Goal: Information Seeking & Learning: Check status

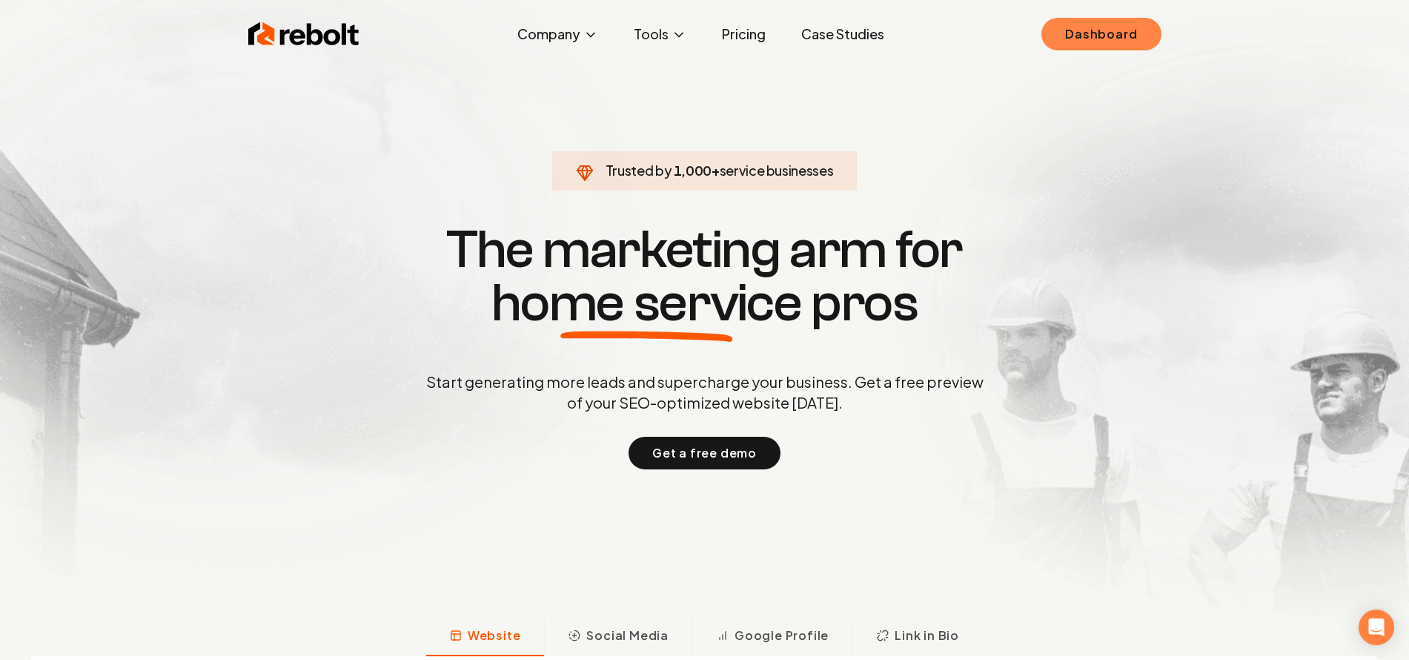
click at [1141, 34] on link "Dashboard" at bounding box center [1100, 34] width 119 height 33
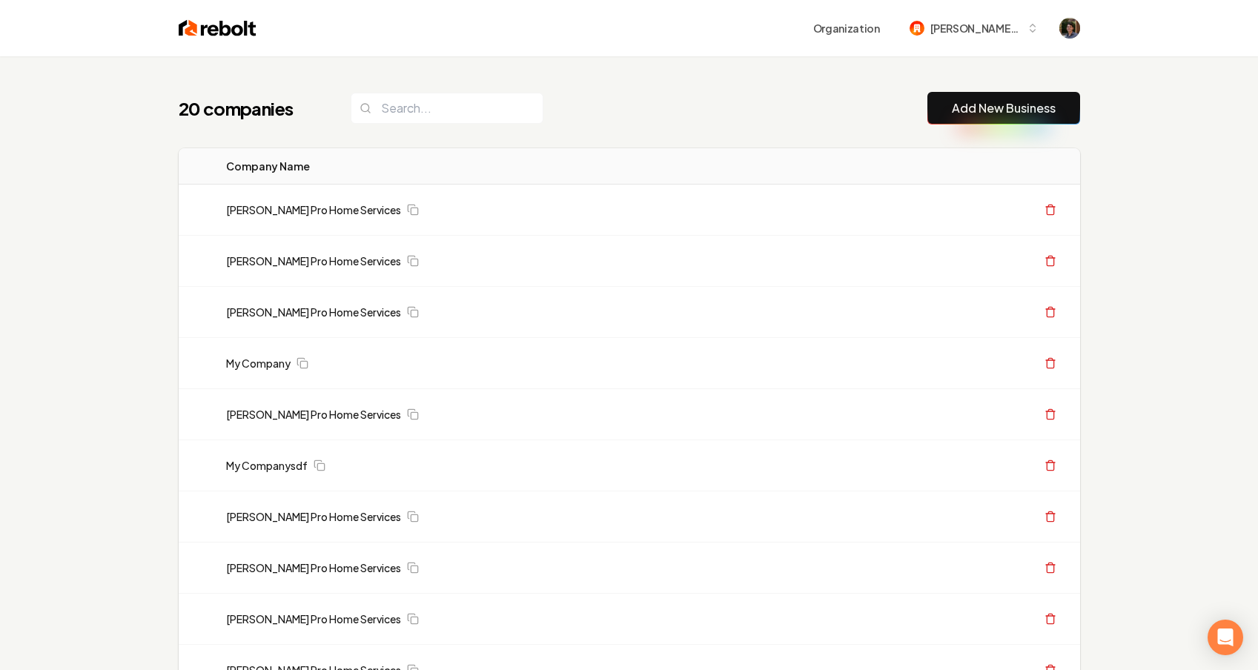
click at [496, 138] on div "20 companies Add New Business Logo Company Name Actions Austin's Pro Home Servi…" at bounding box center [629, 678] width 949 height 1245
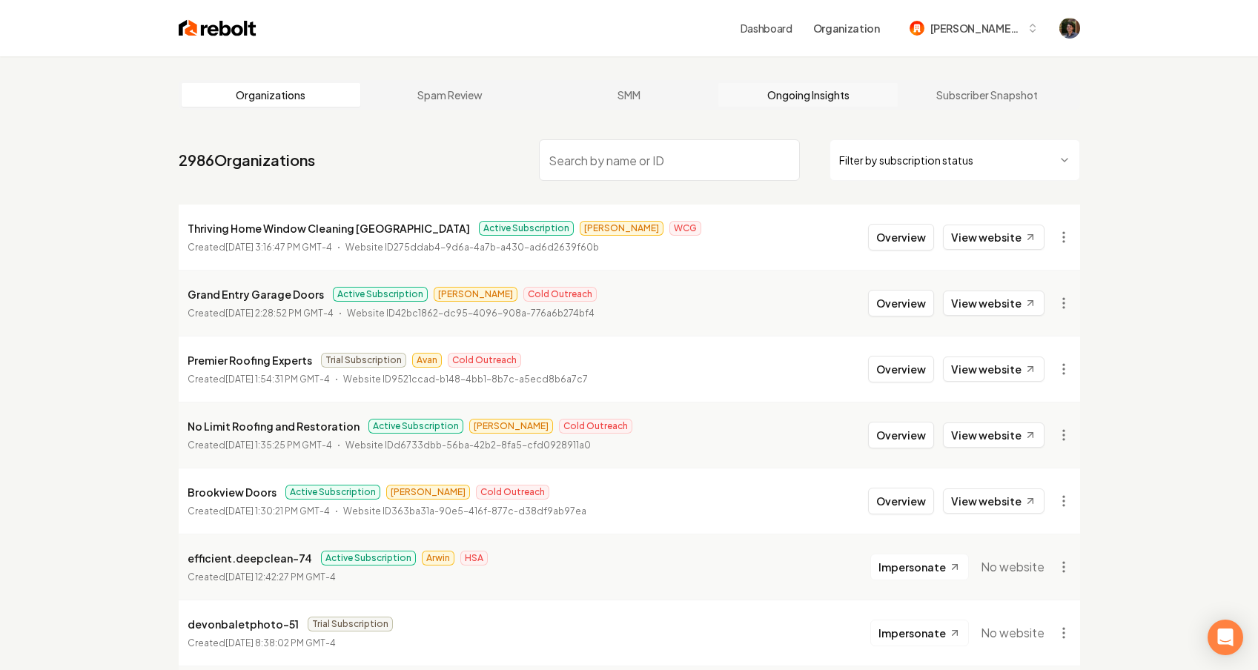
click at [790, 102] on link "Ongoing Insights" at bounding box center [807, 95] width 179 height 24
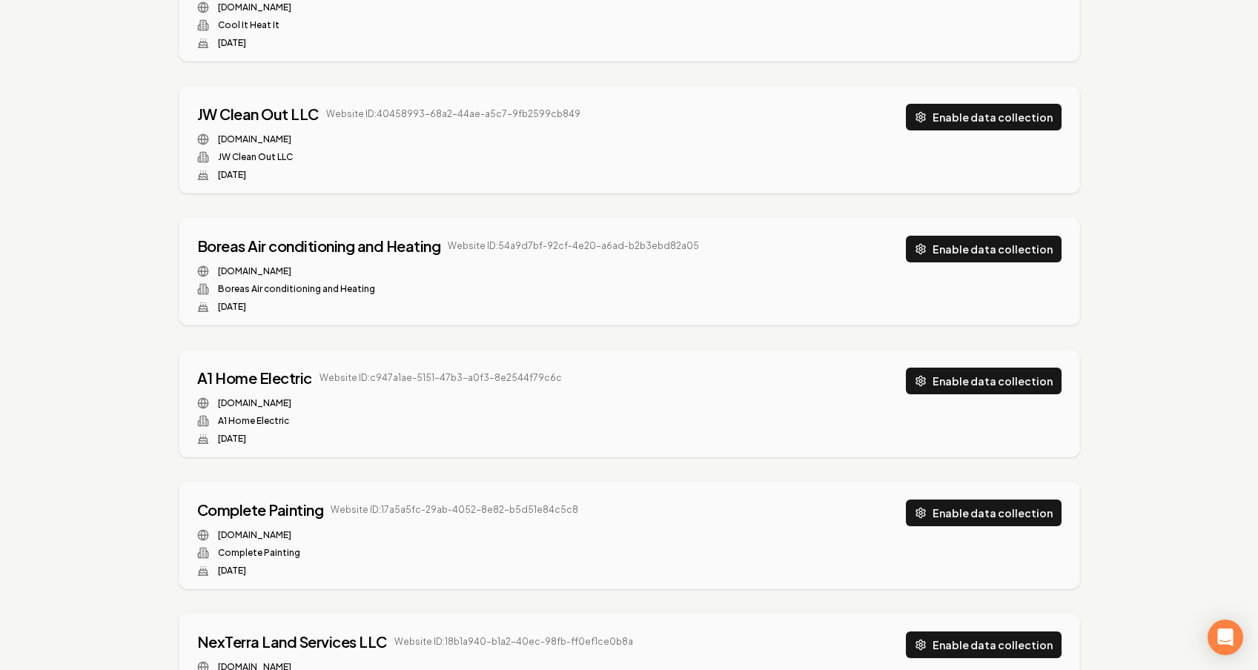
scroll to position [2964, 0]
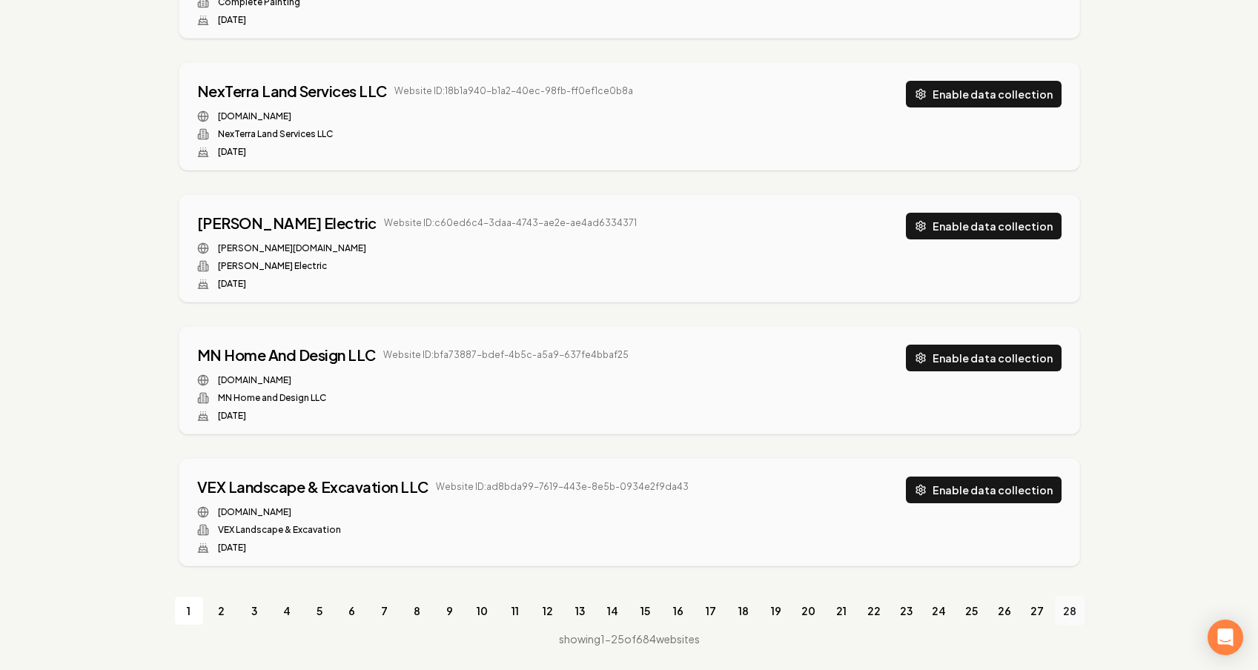
click at [1066, 611] on link "28" at bounding box center [1069, 611] width 30 height 30
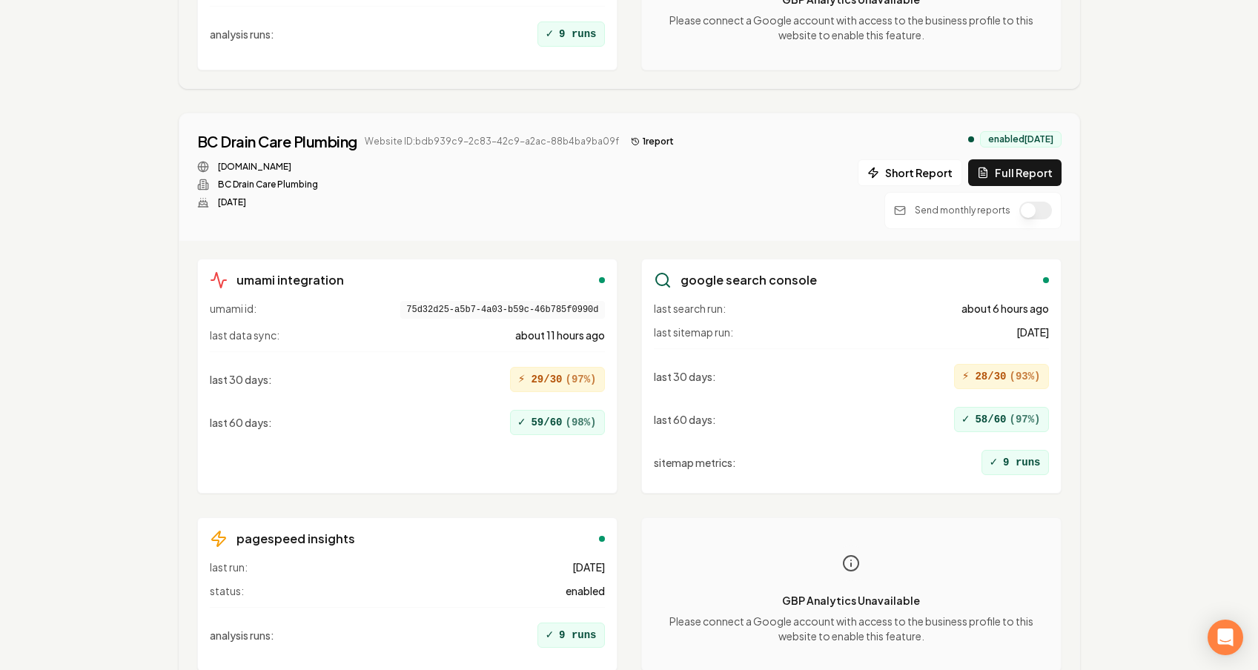
scroll to position [1255, 0]
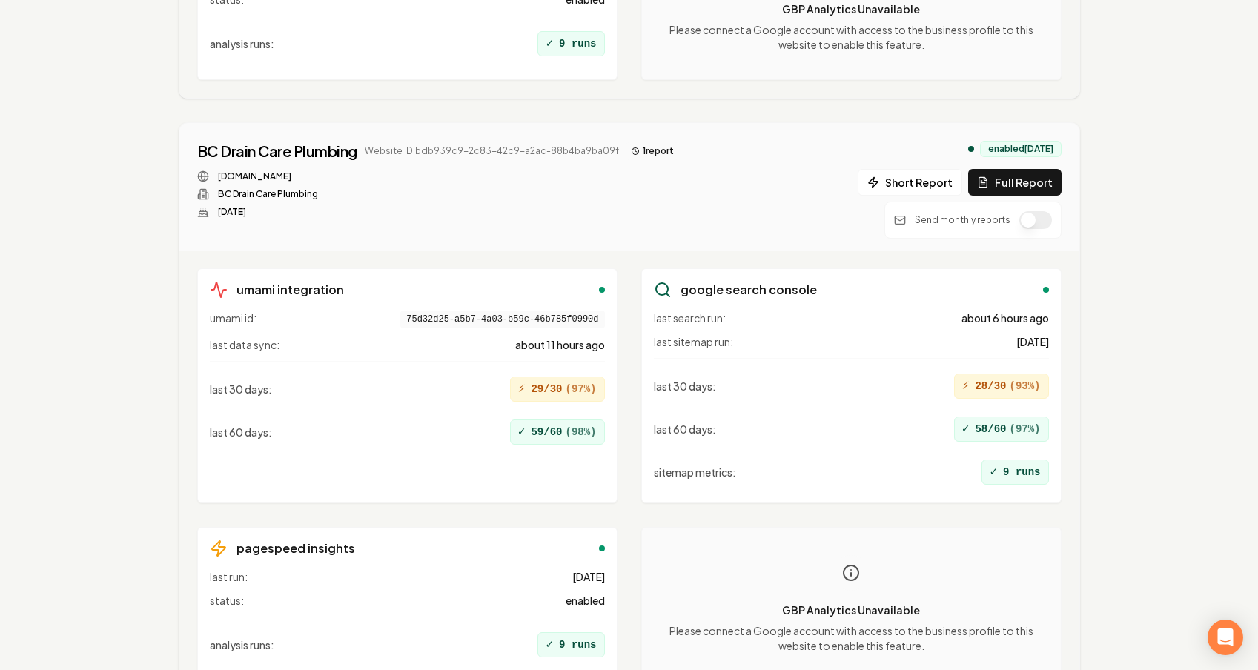
click at [650, 150] on button "1 report" at bounding box center [652, 151] width 55 height 18
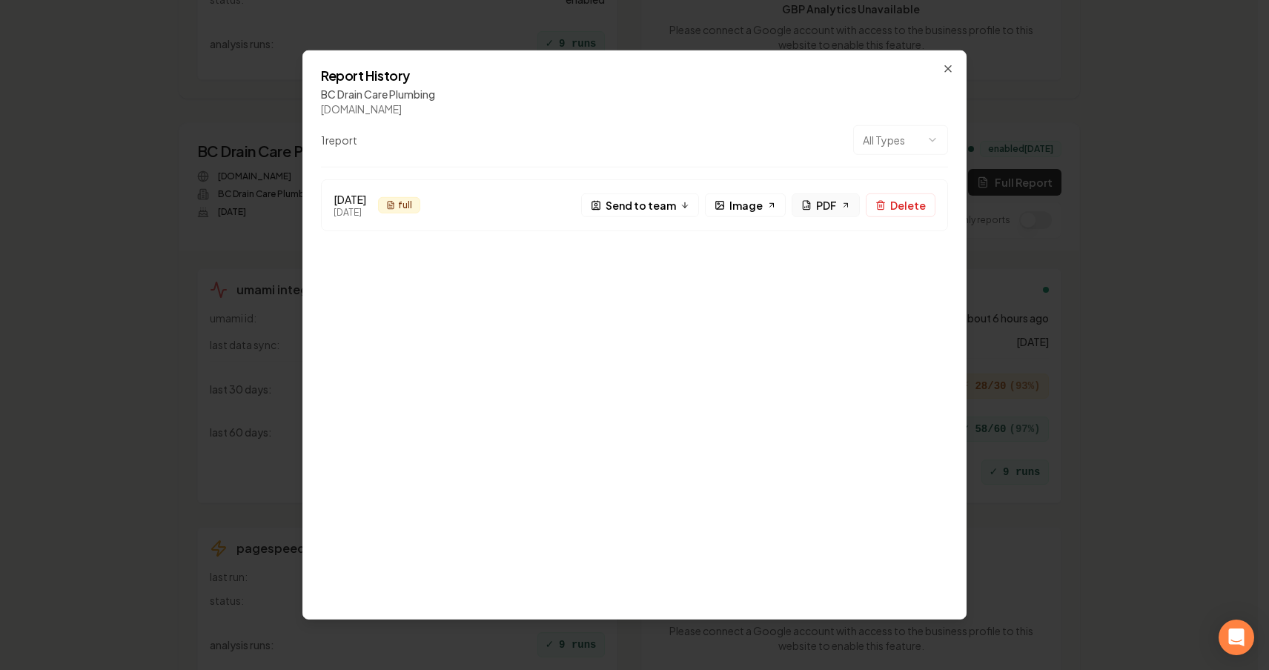
click at [806, 207] on icon at bounding box center [806, 206] width 0 height 1
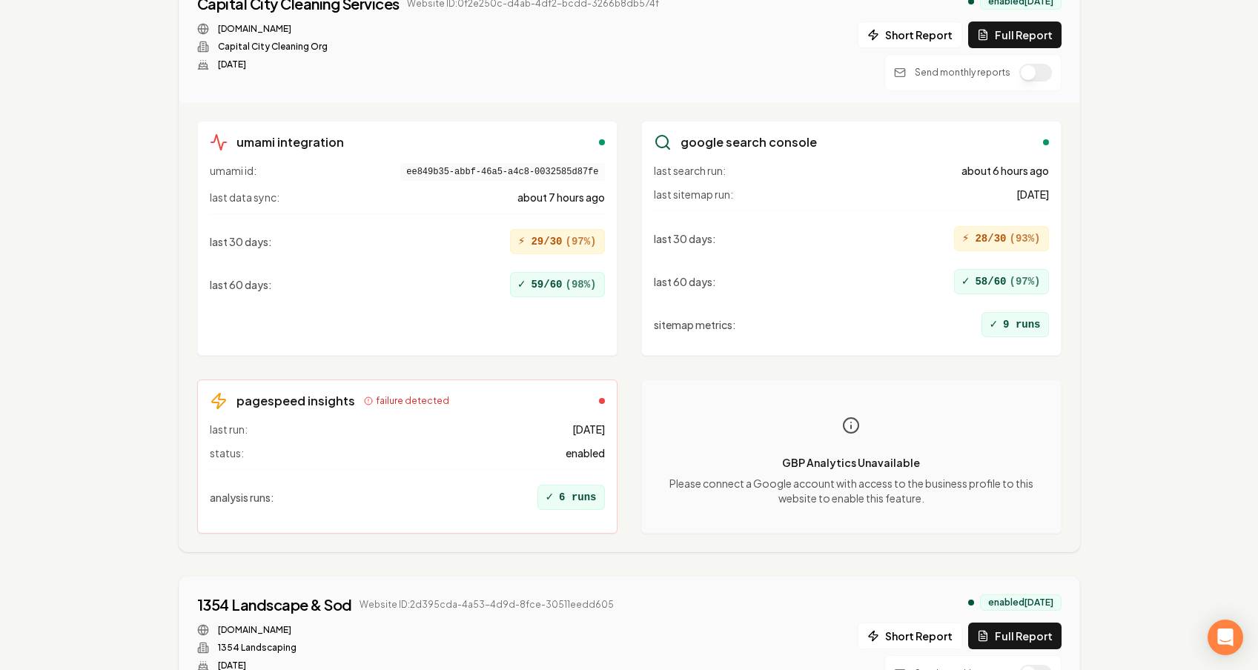
scroll to position [4635, 0]
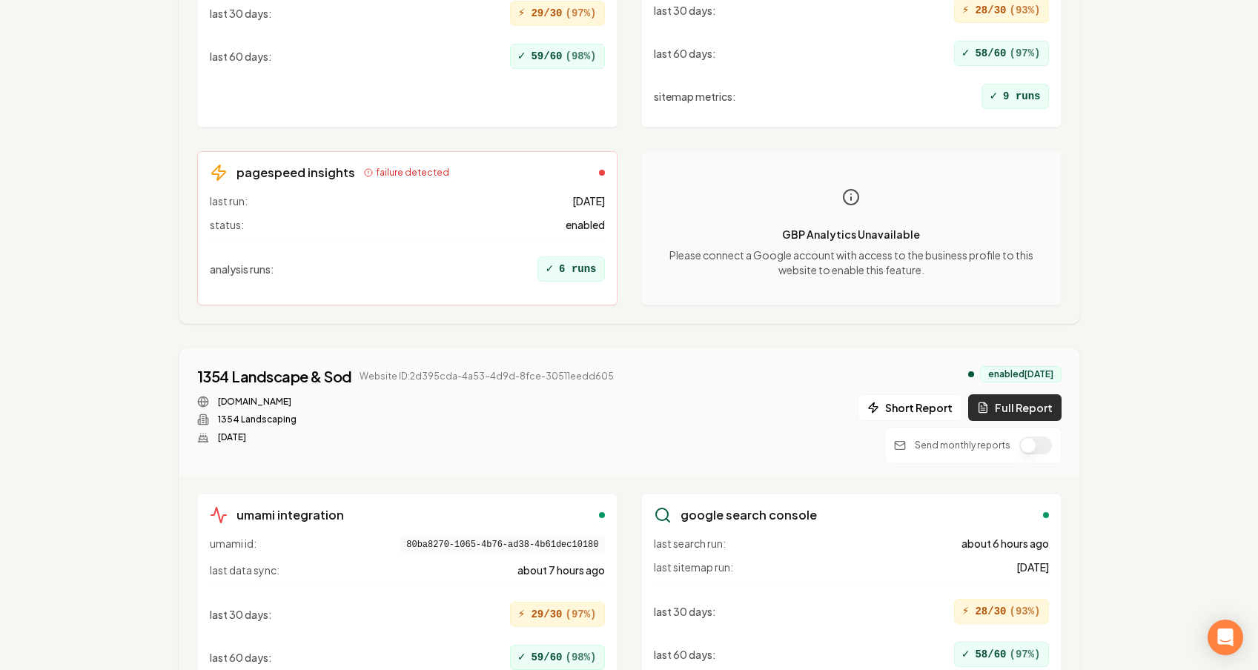
click at [1010, 402] on button "Full Report" at bounding box center [1014, 407] width 93 height 27
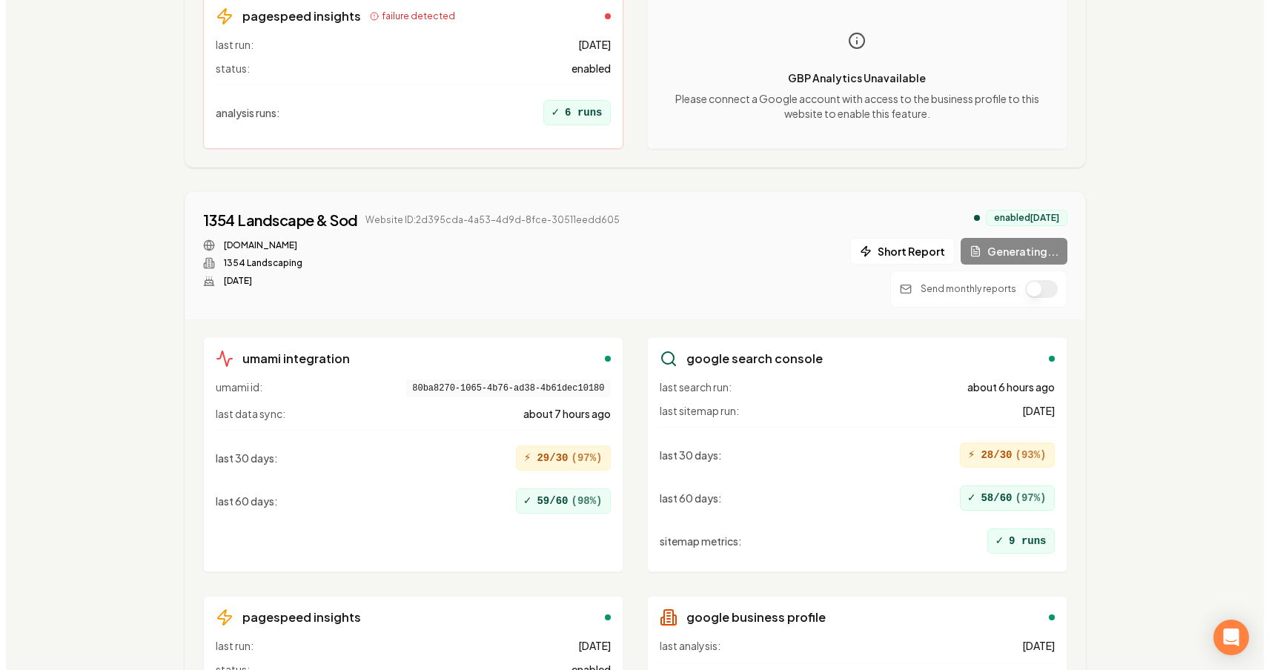
scroll to position [4782, 0]
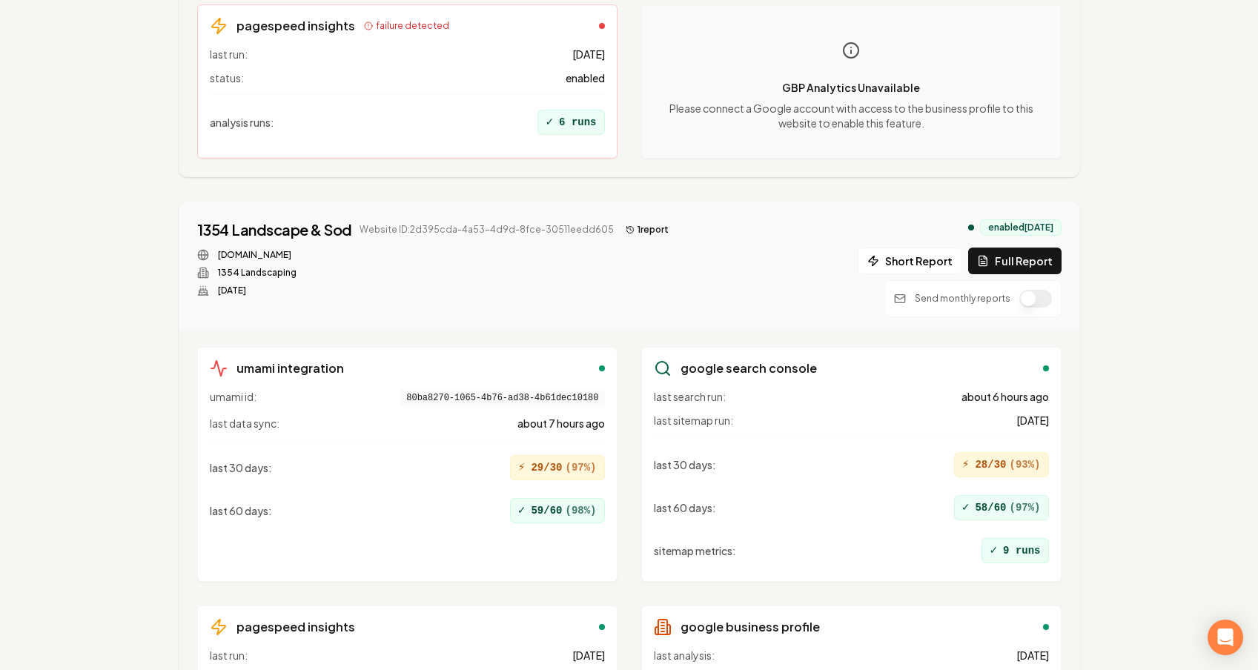
click at [628, 225] on button "1 report" at bounding box center [647, 230] width 55 height 18
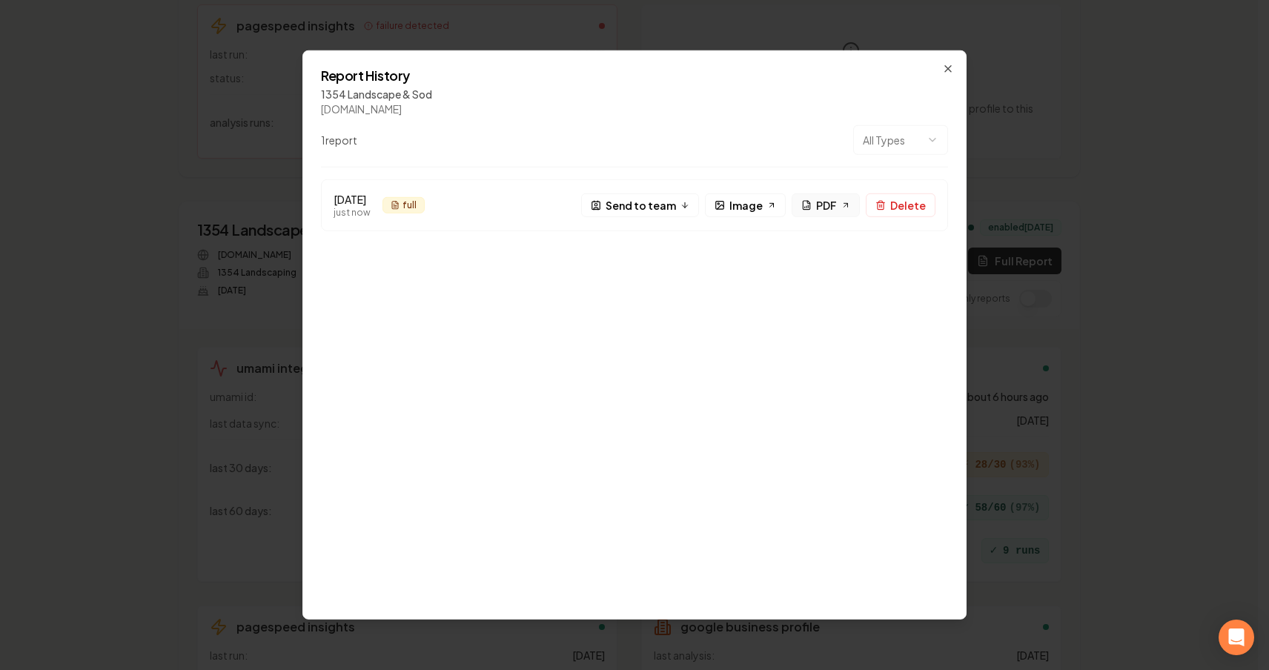
click at [823, 204] on span "PDF" at bounding box center [826, 205] width 21 height 16
